Goal: Communication & Community: Participate in discussion

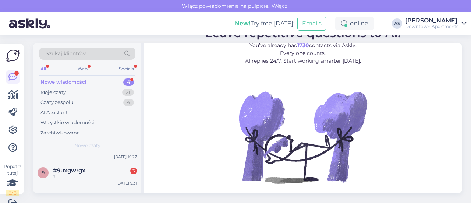
scroll to position [72, 0]
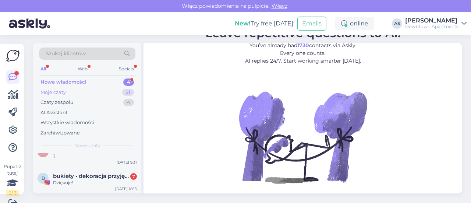
click at [85, 89] on div "Moje czaty 21" at bounding box center [87, 92] width 96 height 10
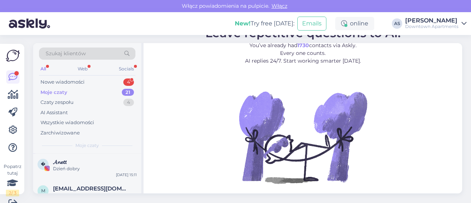
scroll to position [24, 0]
click at [96, 171] on div "Dzień dobry" at bounding box center [95, 170] width 84 height 7
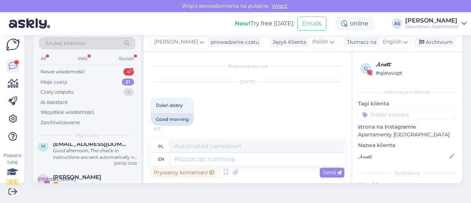
scroll to position [75, 0]
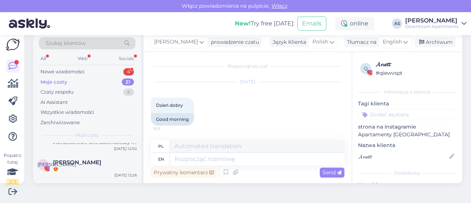
click at [95, 167] on div "😍" at bounding box center [95, 168] width 84 height 7
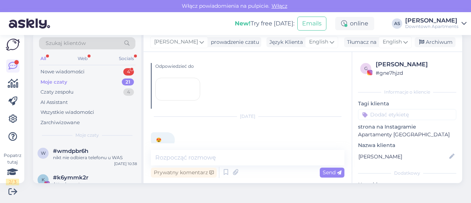
scroll to position [141, 0]
click at [97, 158] on div "nikt nie odbiera telefonu u WAS" at bounding box center [95, 156] width 84 height 7
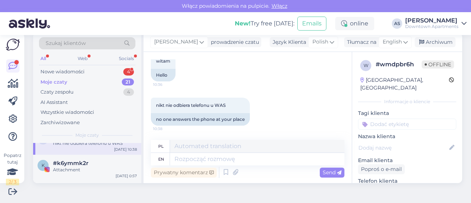
scroll to position [155, 0]
click at [97, 158] on div "#k6ymmk2r" at bounding box center [95, 161] width 84 height 7
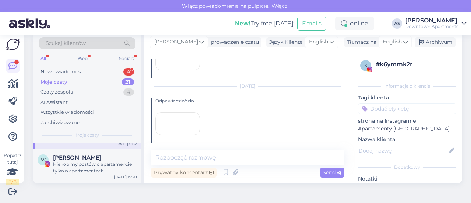
scroll to position [186, 0]
click at [97, 158] on span "[PERSON_NAME]" at bounding box center [77, 157] width 48 height 7
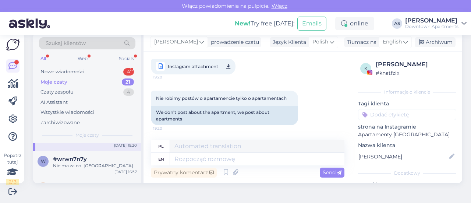
scroll to position [218, 0]
click at [97, 158] on div "#wrwn7n7y" at bounding box center [95, 158] width 84 height 7
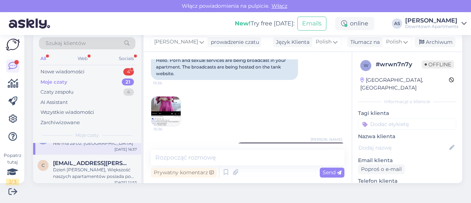
click at [168, 111] on img at bounding box center [165, 110] width 29 height 29
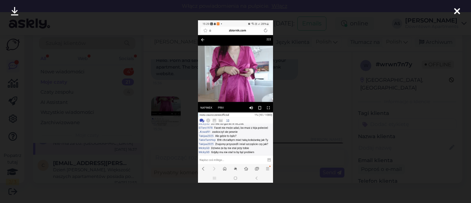
click at [455, 14] on icon at bounding box center [457, 12] width 6 height 10
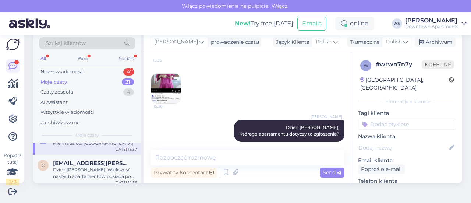
scroll to position [92, 0]
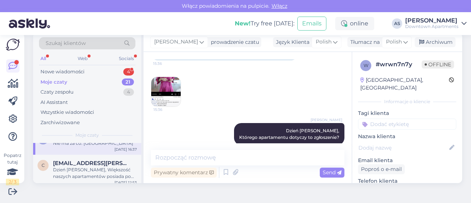
click at [167, 86] on img at bounding box center [165, 91] width 29 height 29
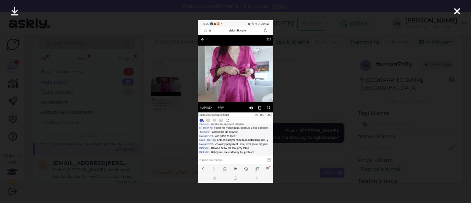
click at [454, 8] on icon at bounding box center [457, 12] width 6 height 10
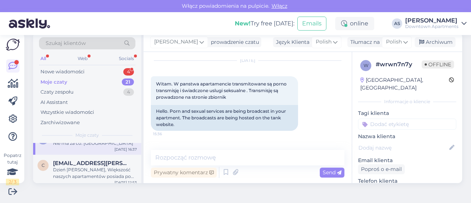
scroll to position [0, 0]
